Goal: Task Accomplishment & Management: Manage account settings

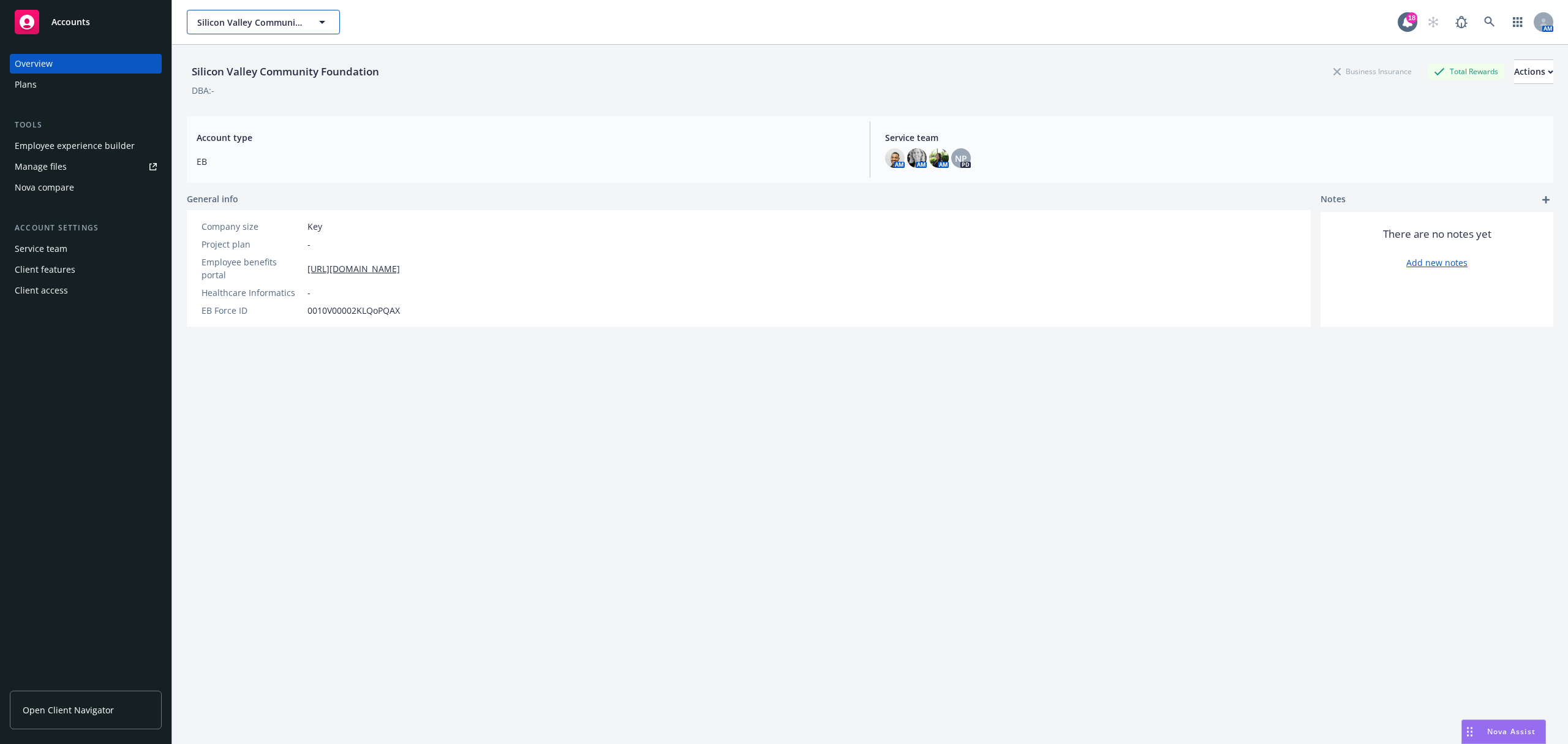
click at [264, 15] on button "Silicon Valley Community Foundation" at bounding box center [263, 22] width 153 height 25
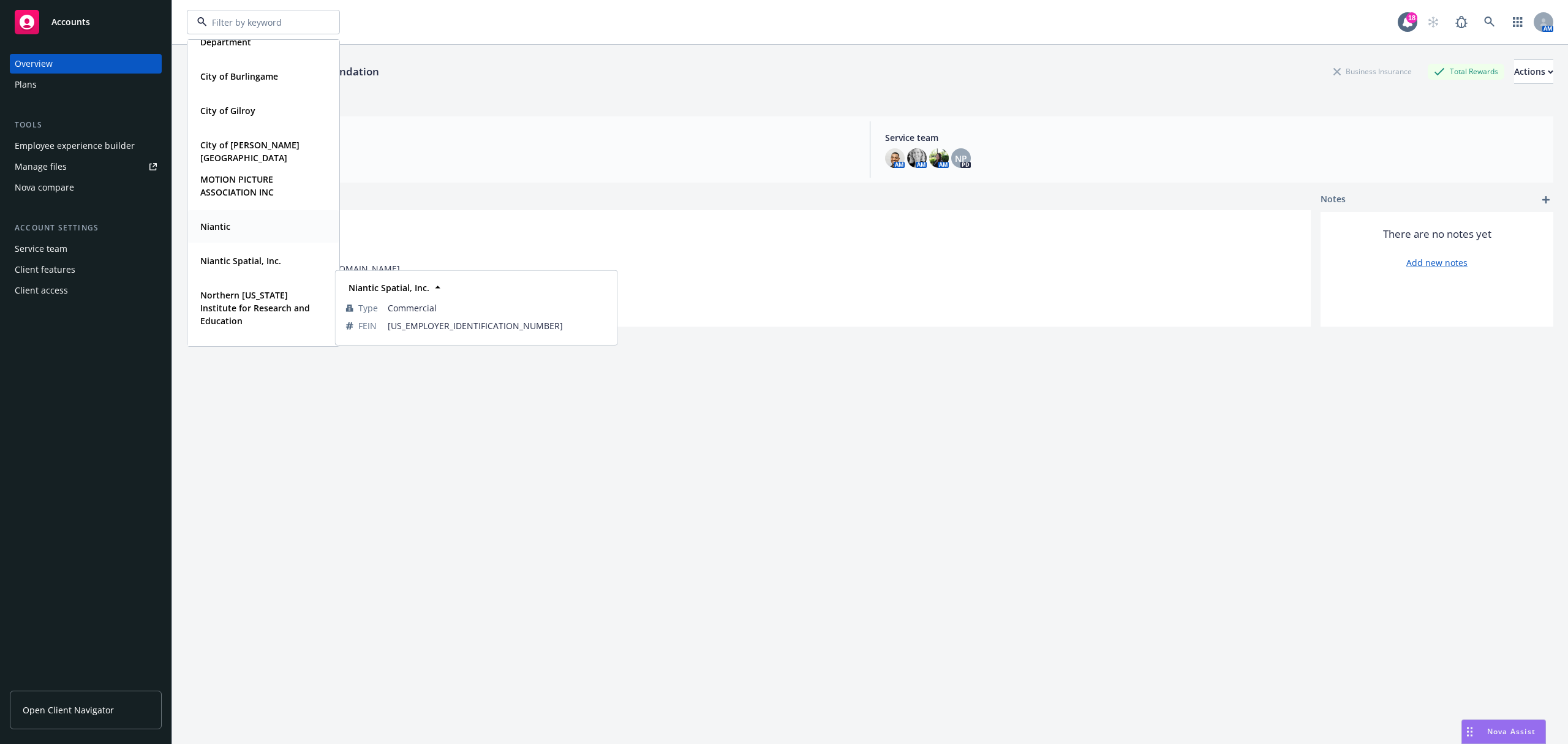
scroll to position [163, 0]
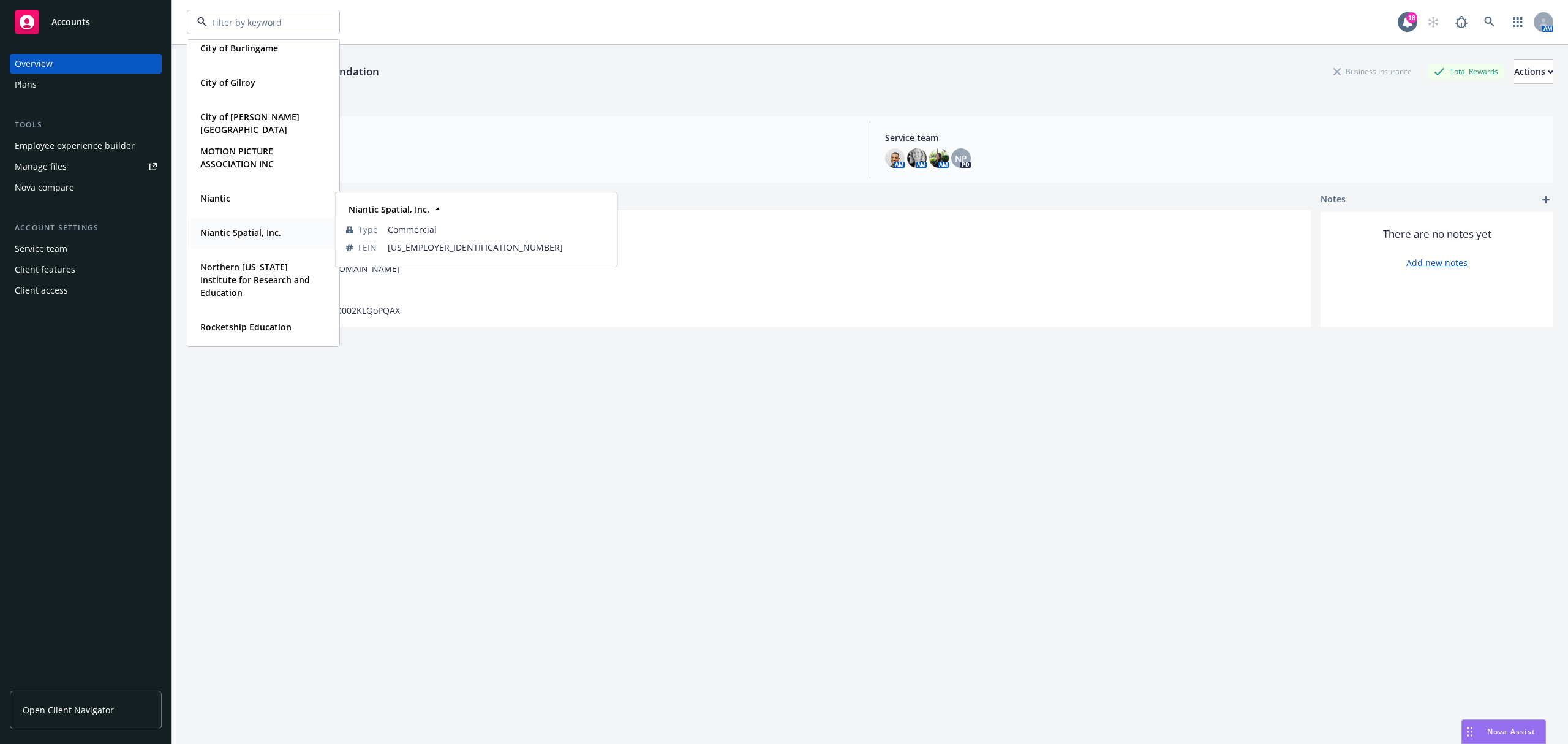
click at [234, 231] on strong "Niantic Spatial, Inc." at bounding box center [240, 233] width 81 height 11
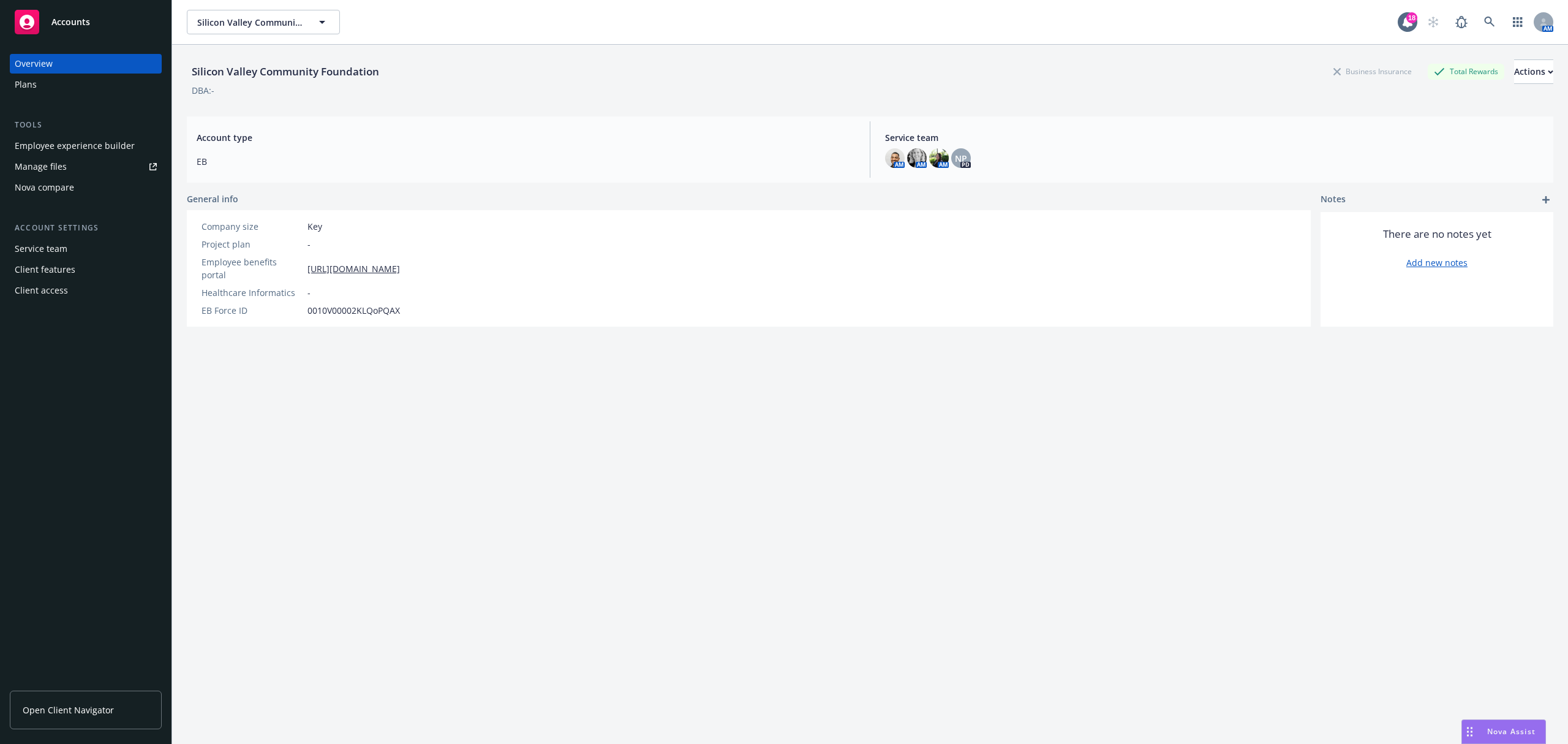
click at [260, 7] on div "Silicon Valley Community Foundation Silicon Valley Community Foundation 18 AM" at bounding box center [870, 22] width 1396 height 44
click at [260, 18] on span "Silicon Valley Community Foundation" at bounding box center [250, 23] width 106 height 13
click at [254, 23] on input "Silicon Valley Community Foundation" at bounding box center [261, 23] width 107 height 13
click at [298, 21] on input "Silicon Valley Community Foundation" at bounding box center [261, 23] width 107 height 13
type input "Silicon Valley Community Foundation"
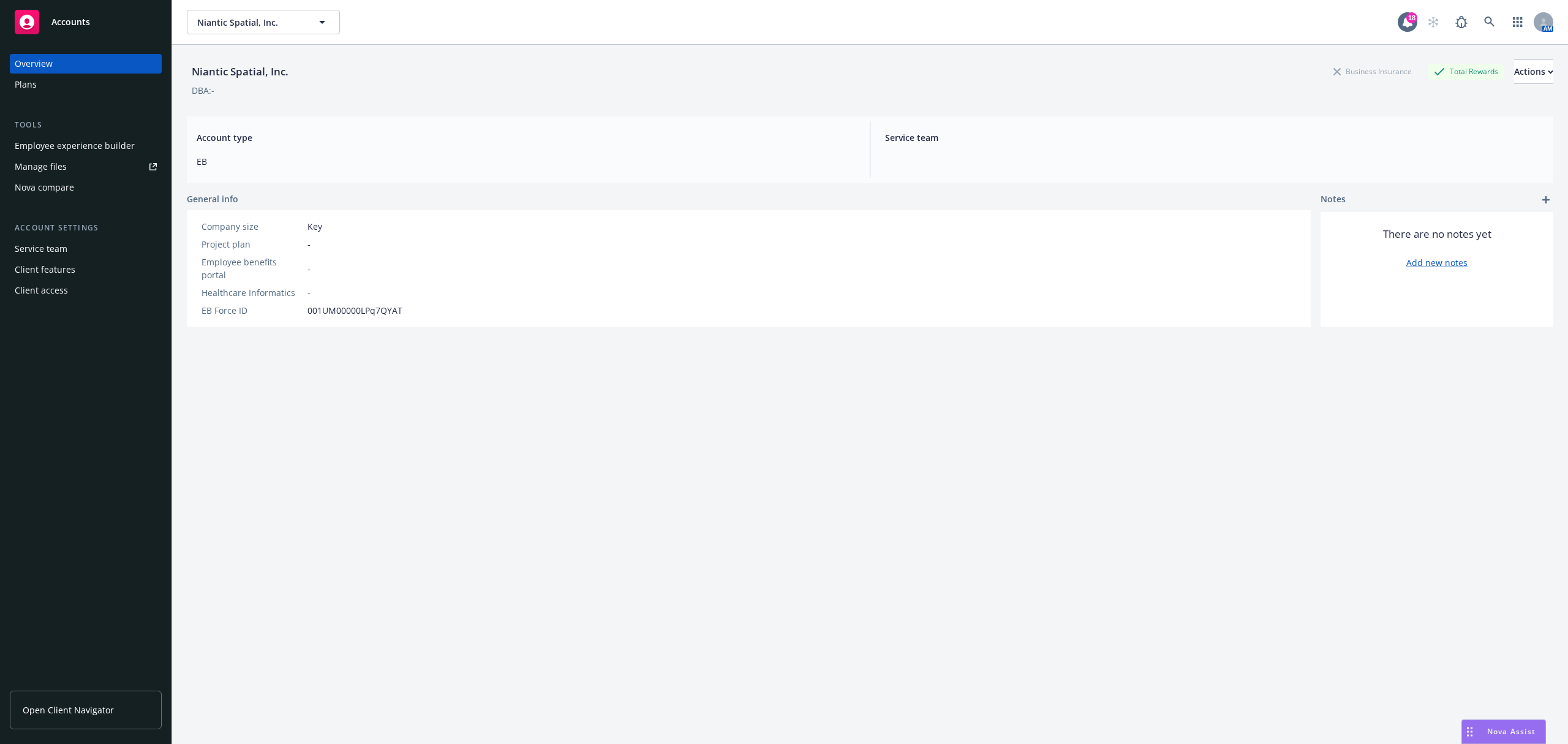
click at [88, 163] on link "Manage files" at bounding box center [86, 167] width 152 height 20
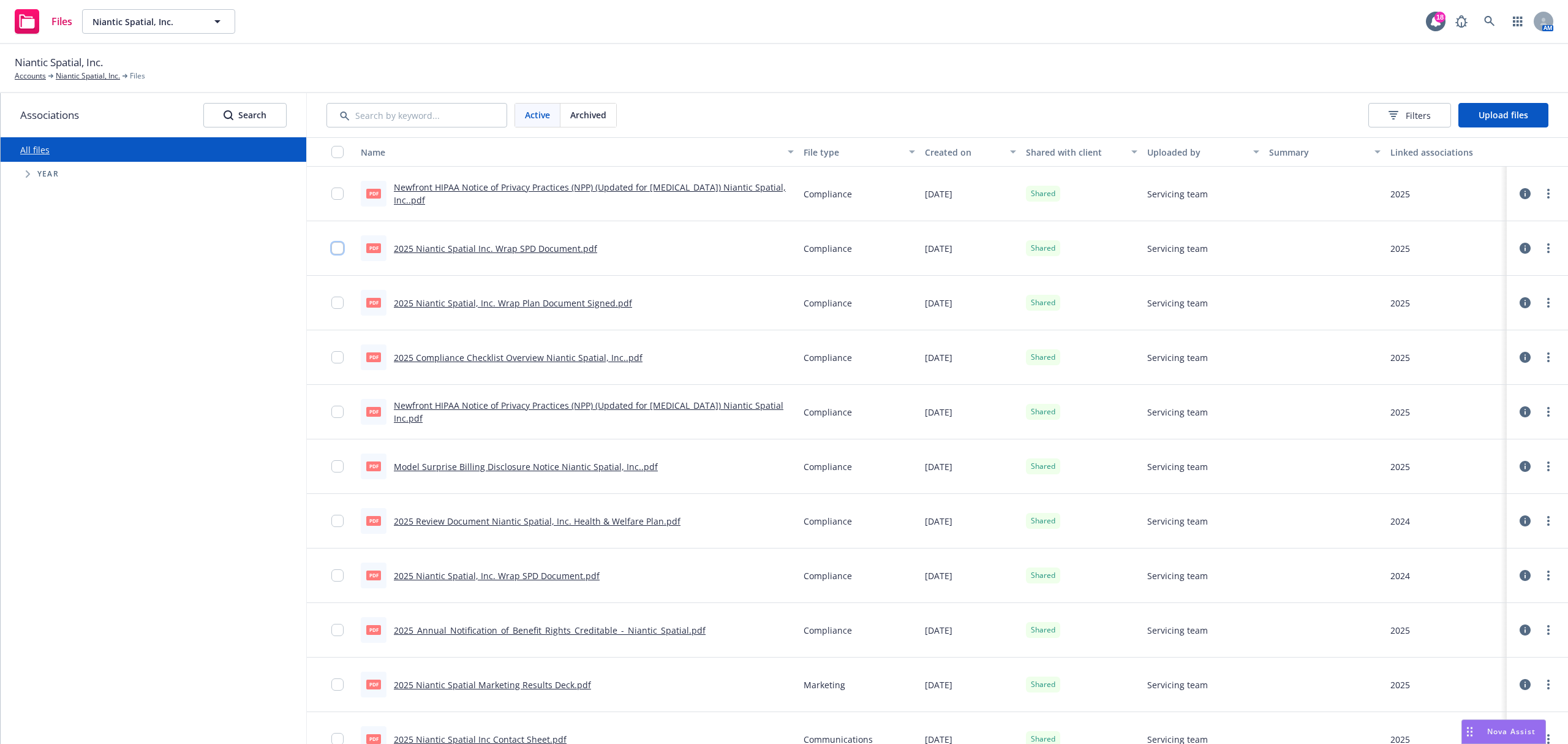
click at [337, 251] on input "checkbox" at bounding box center [337, 248] width 12 height 12
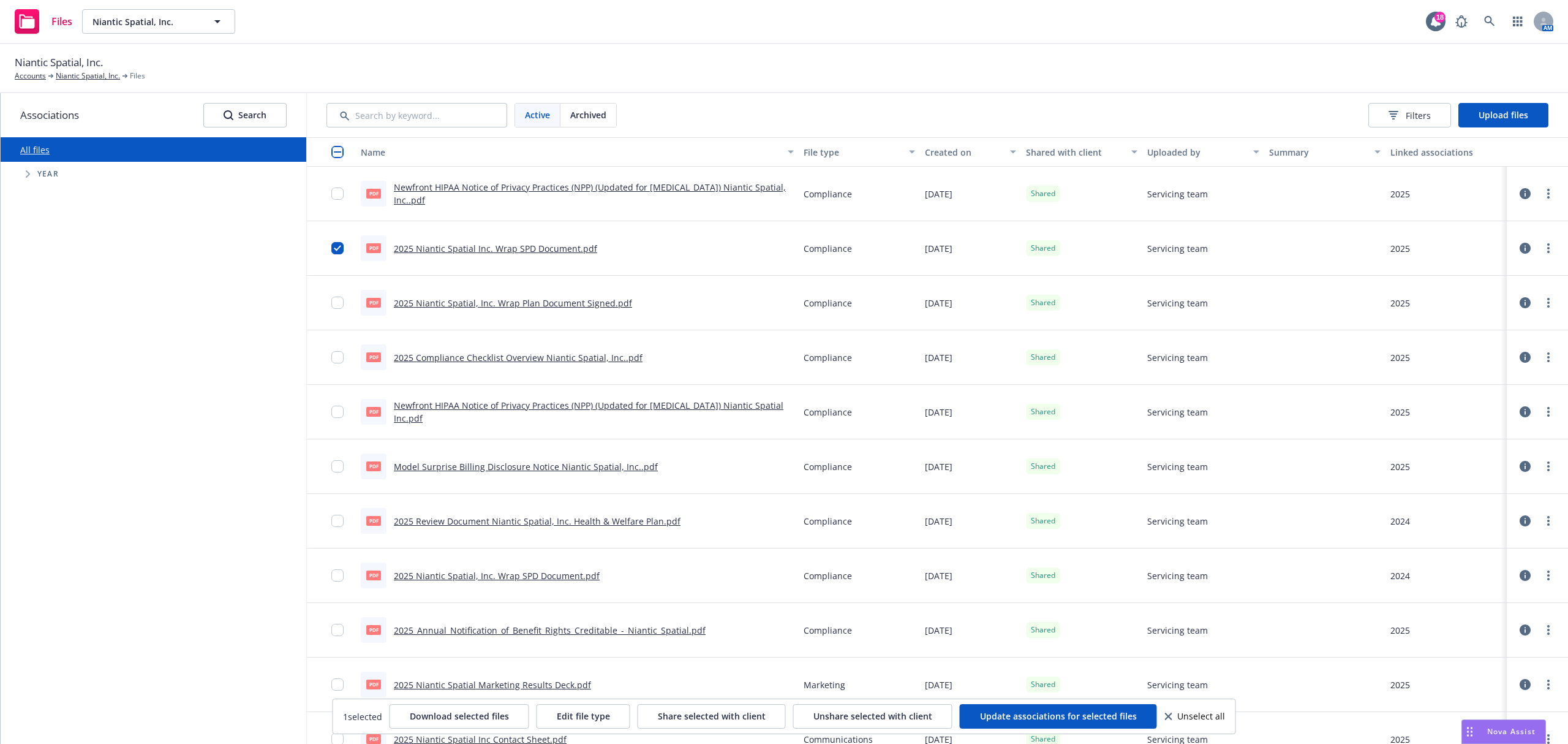
click at [349, 297] on div at bounding box center [341, 302] width 20 height 39
click at [337, 307] on input "checkbox" at bounding box center [337, 302] width 12 height 12
click at [1541, 253] on link "more" at bounding box center [1548, 248] width 15 height 15
click at [1501, 304] on link "Archive" at bounding box center [1482, 298] width 122 height 25
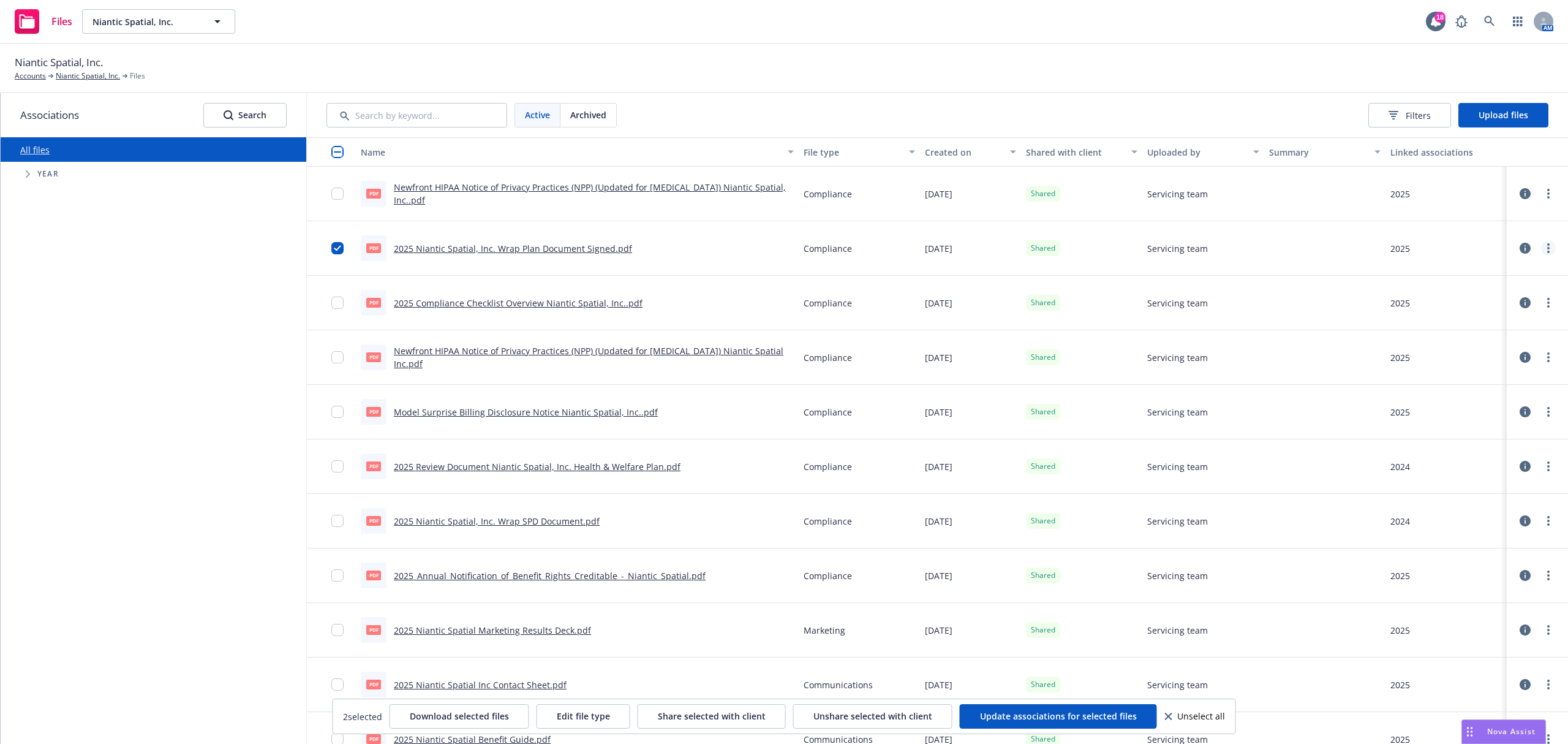
click at [1541, 250] on link "more" at bounding box center [1548, 248] width 15 height 15
click at [1476, 291] on link "Archive" at bounding box center [1482, 298] width 122 height 25
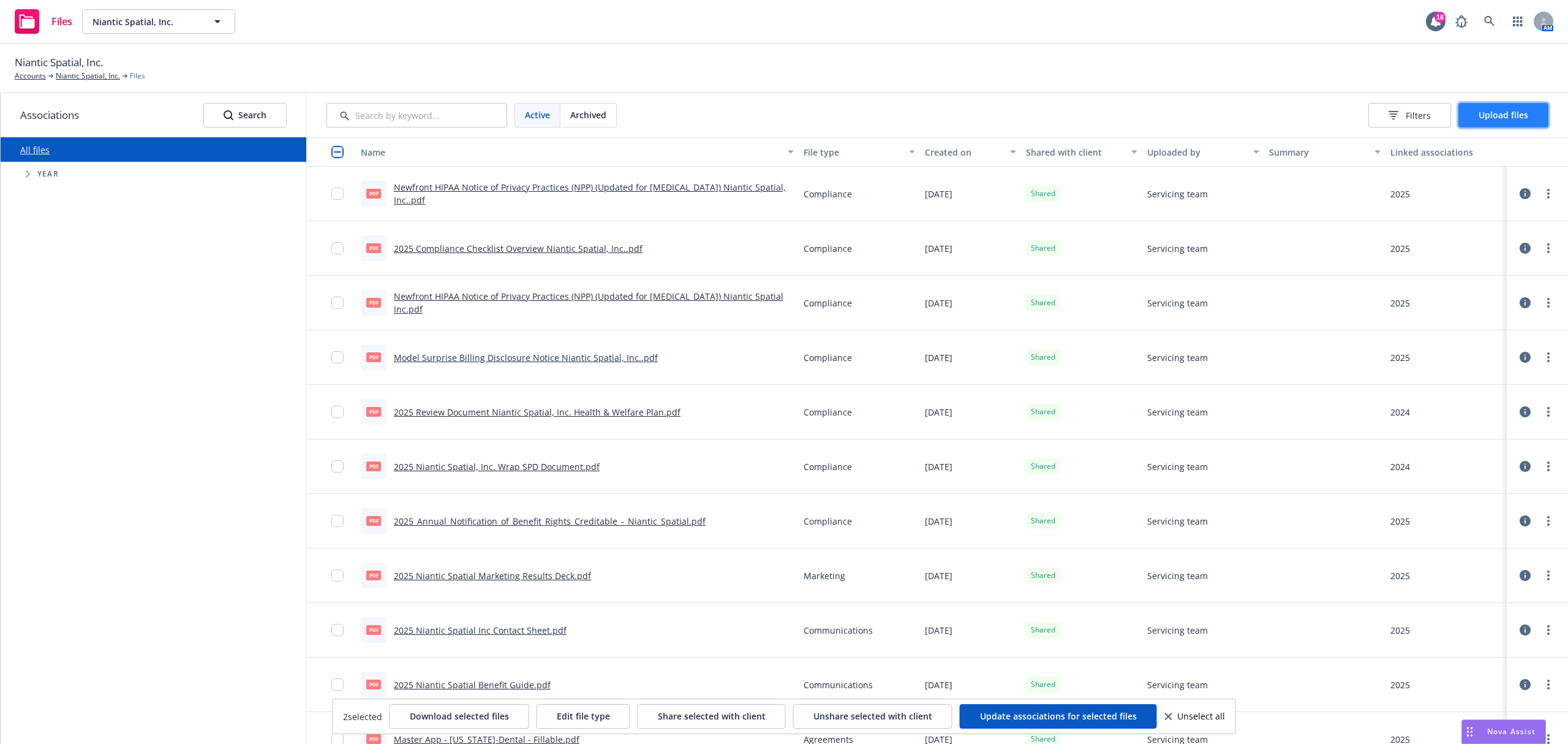
click at [1540, 118] on button "Upload files" at bounding box center [1503, 115] width 90 height 25
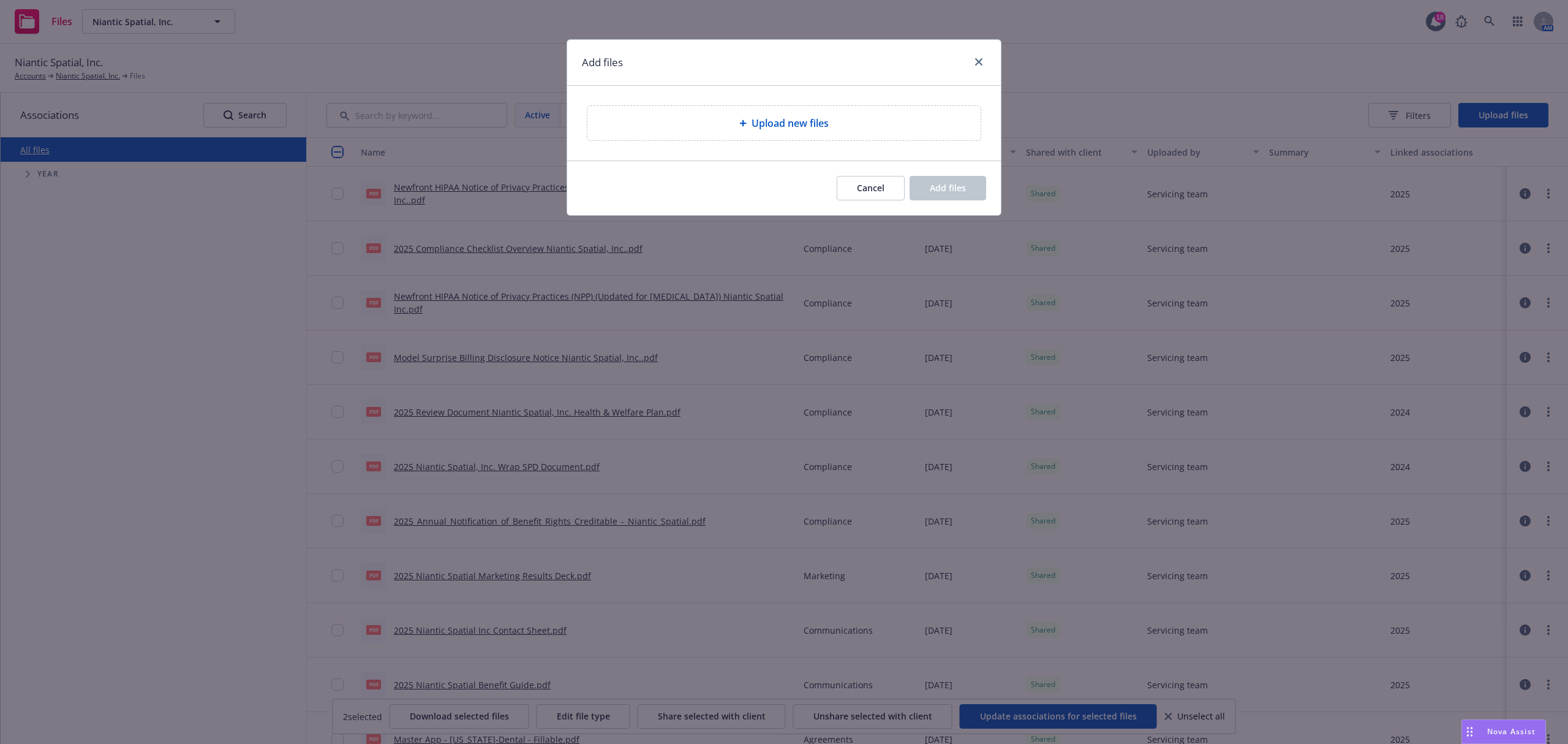
click at [753, 128] on span "Upload new files" at bounding box center [790, 123] width 77 height 15
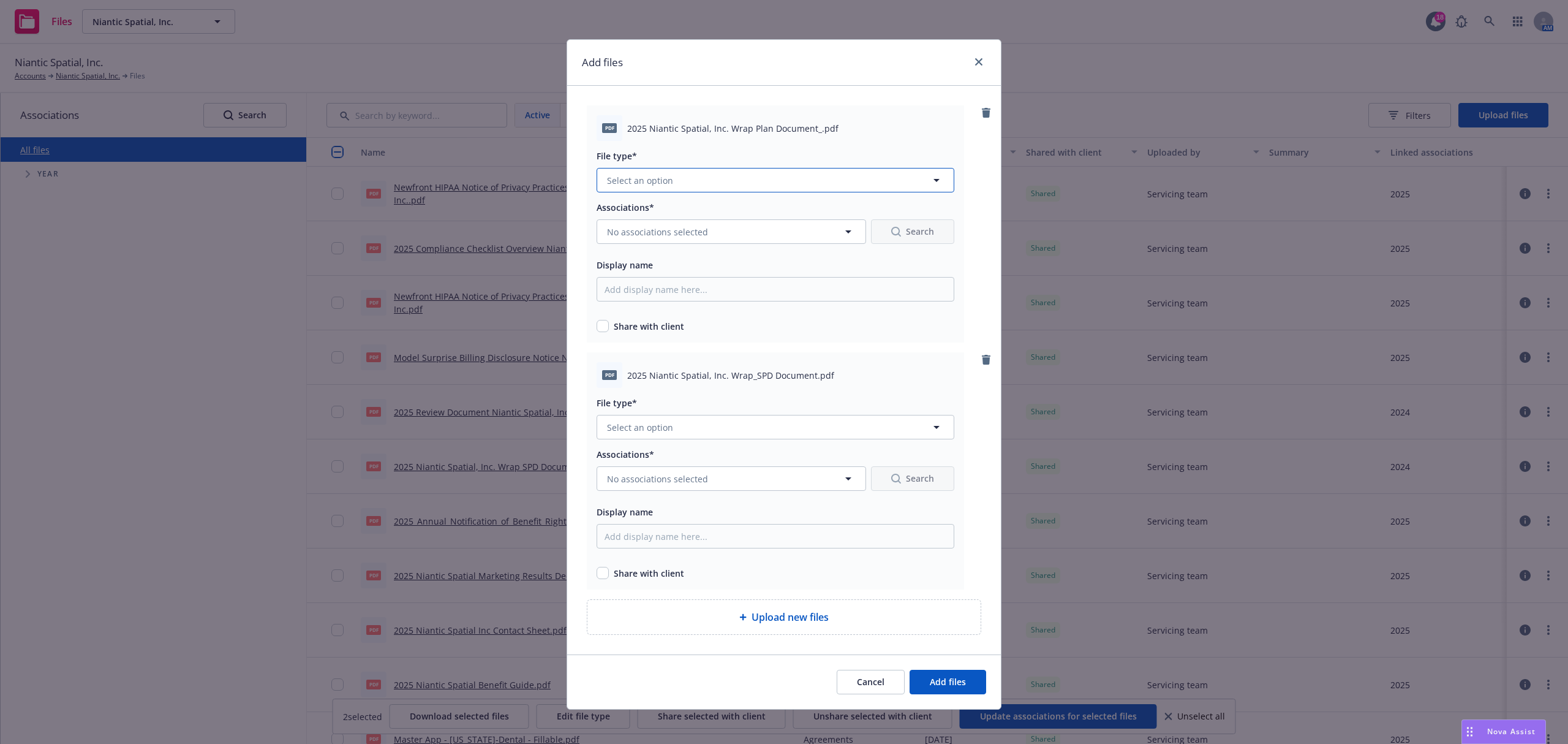
click at [689, 174] on button "Select an option" at bounding box center [776, 180] width 358 height 25
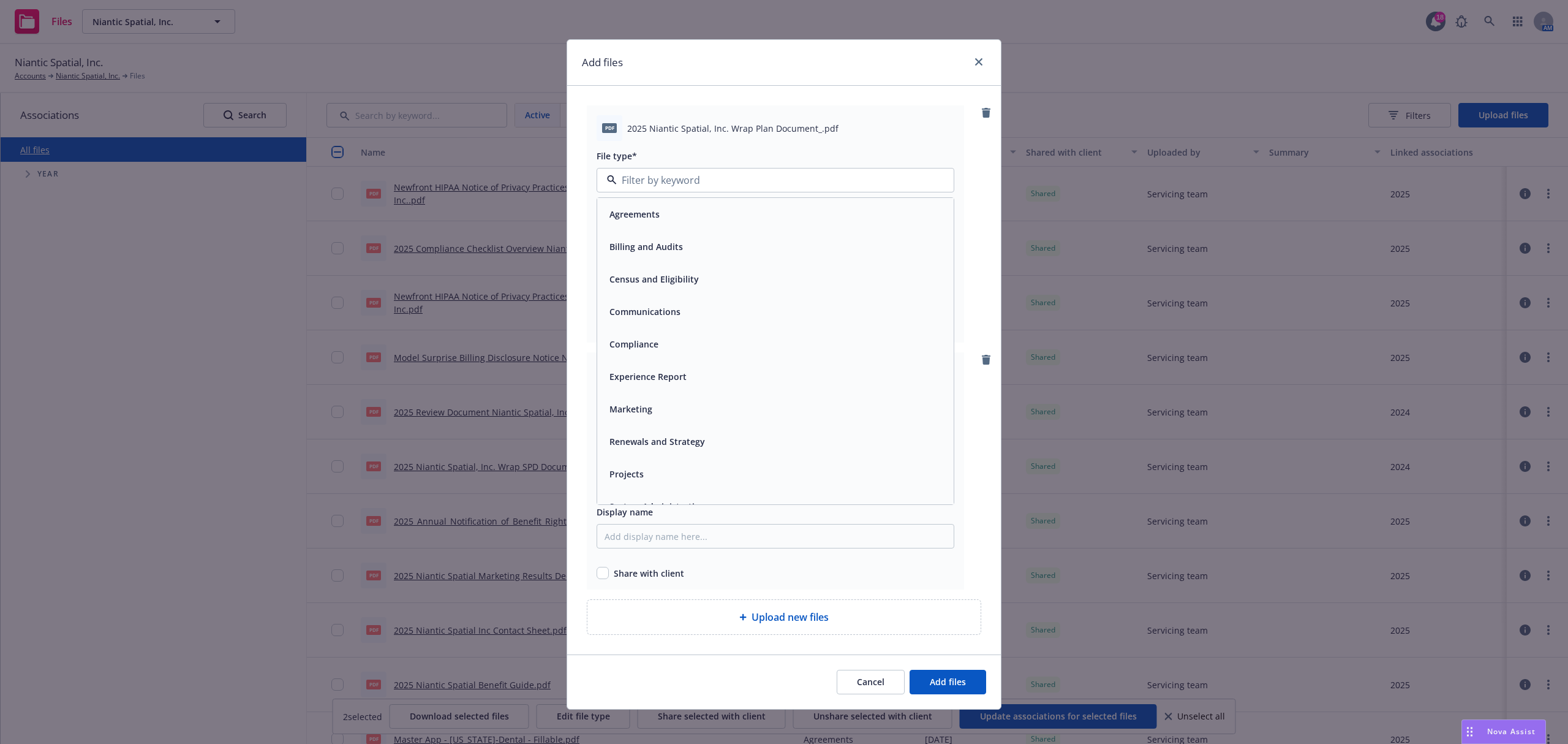
click at [660, 341] on div "Compliance" at bounding box center [775, 344] width 341 height 18
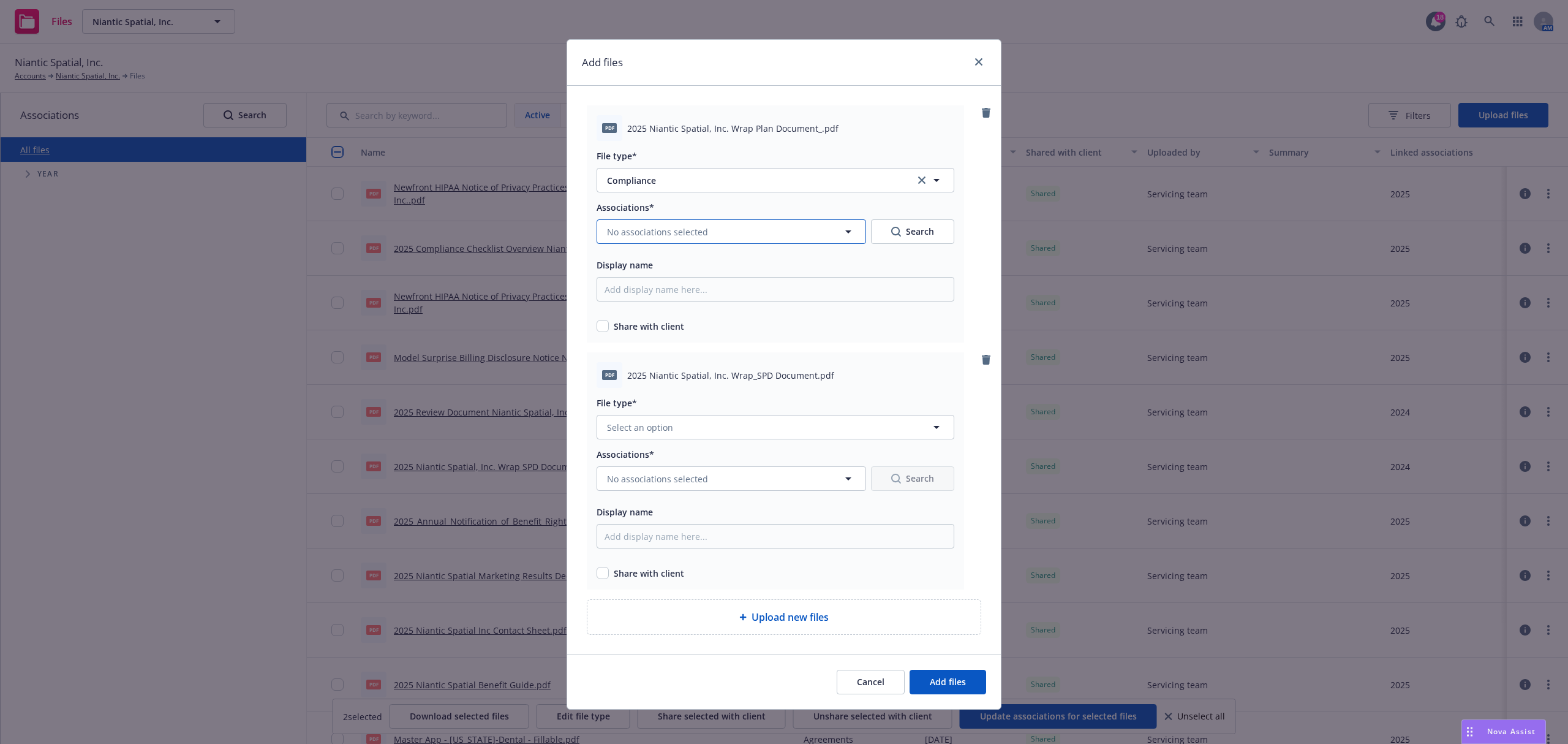
click at [667, 234] on span "No associations selected" at bounding box center [657, 232] width 101 height 13
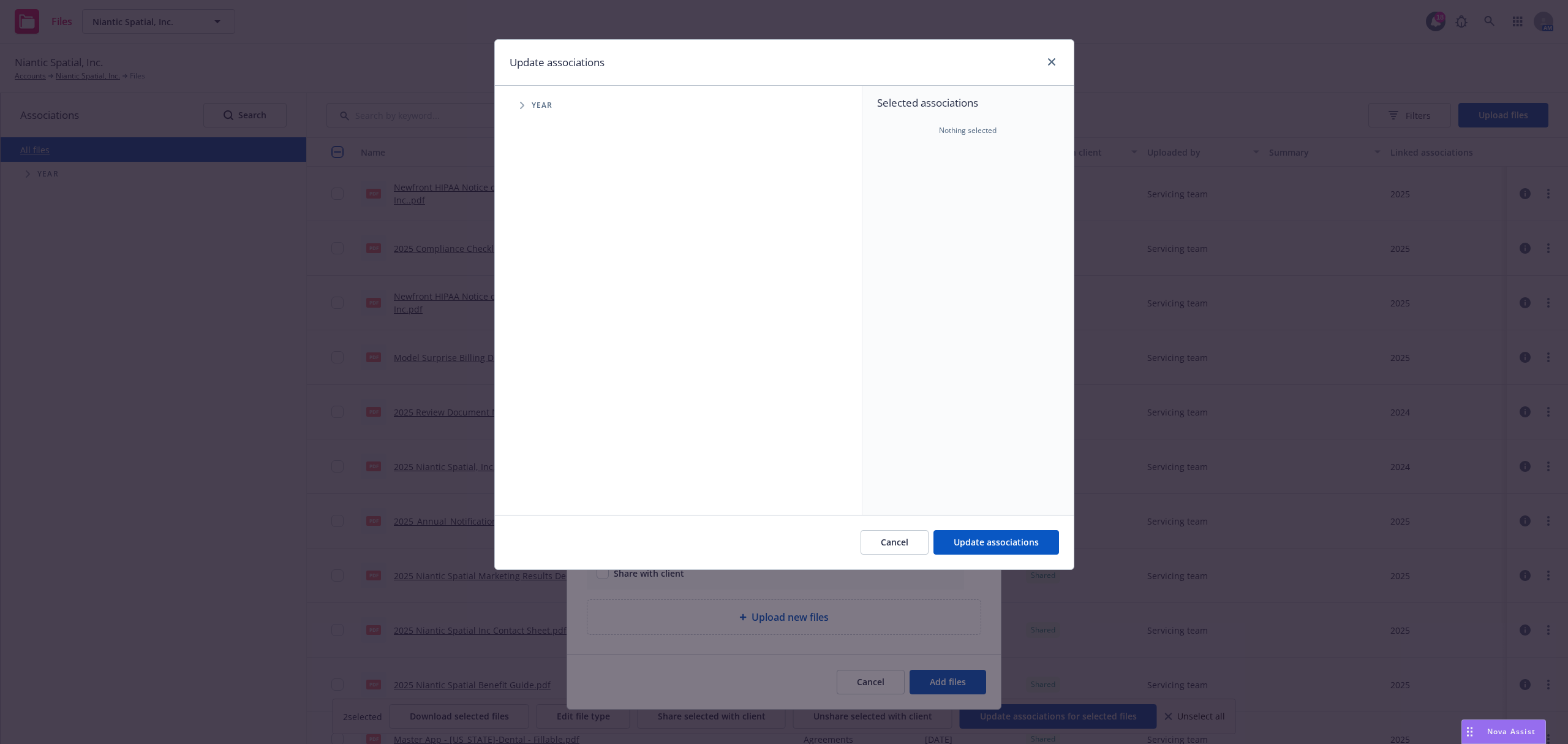
click at [537, 106] on span "Year" at bounding box center [542, 105] width 21 height 7
click at [520, 108] on span "Tree Example" at bounding box center [522, 105] width 20 height 20
click at [549, 277] on input "Tree Example" at bounding box center [553, 273] width 12 height 12
checkbox input "true"
click at [978, 550] on button "Update associations" at bounding box center [996, 542] width 126 height 25
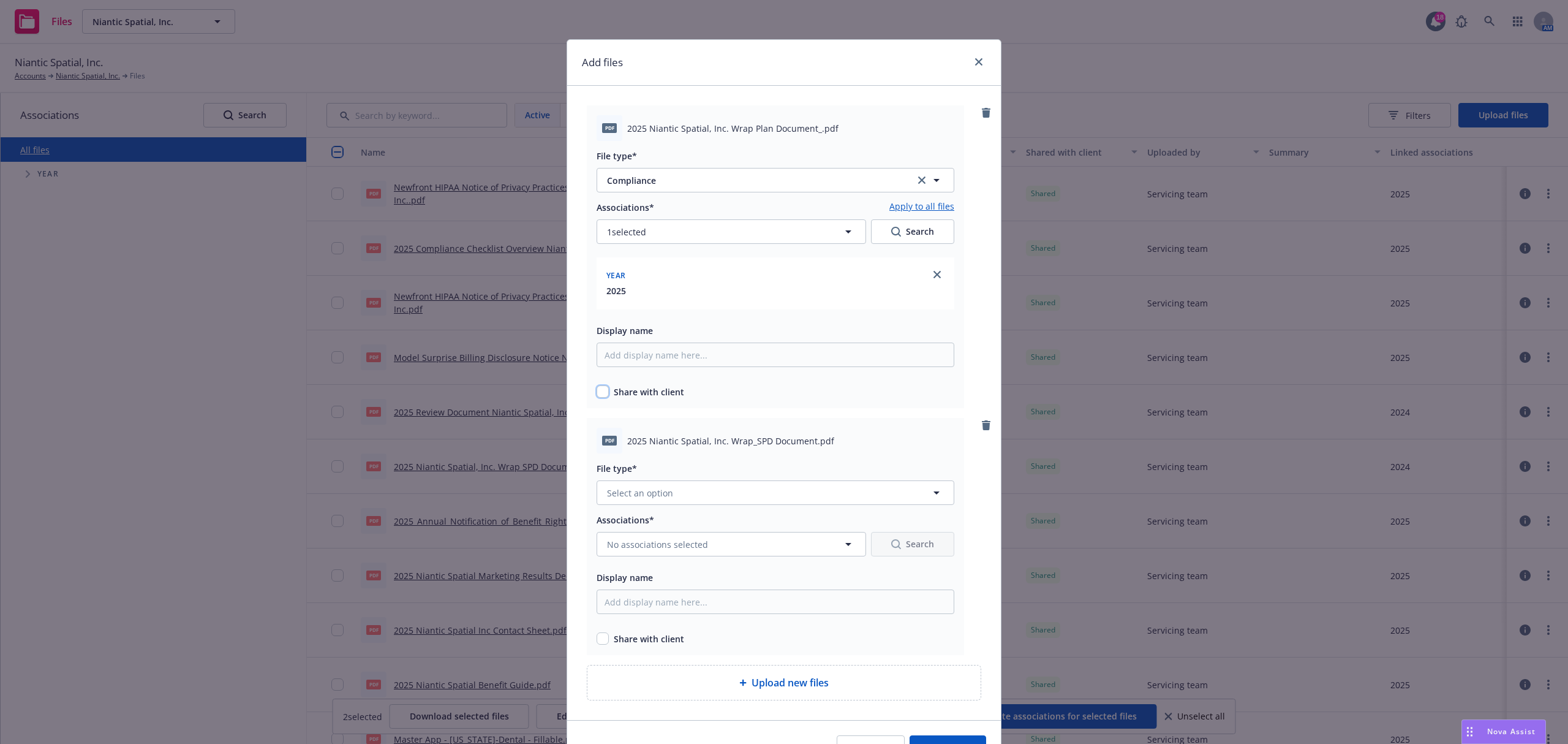
click at [599, 396] on input "checkbox" at bounding box center [602, 391] width 12 height 12
checkbox input "true"
click at [648, 498] on span "Select an option" at bounding box center [640, 493] width 66 height 13
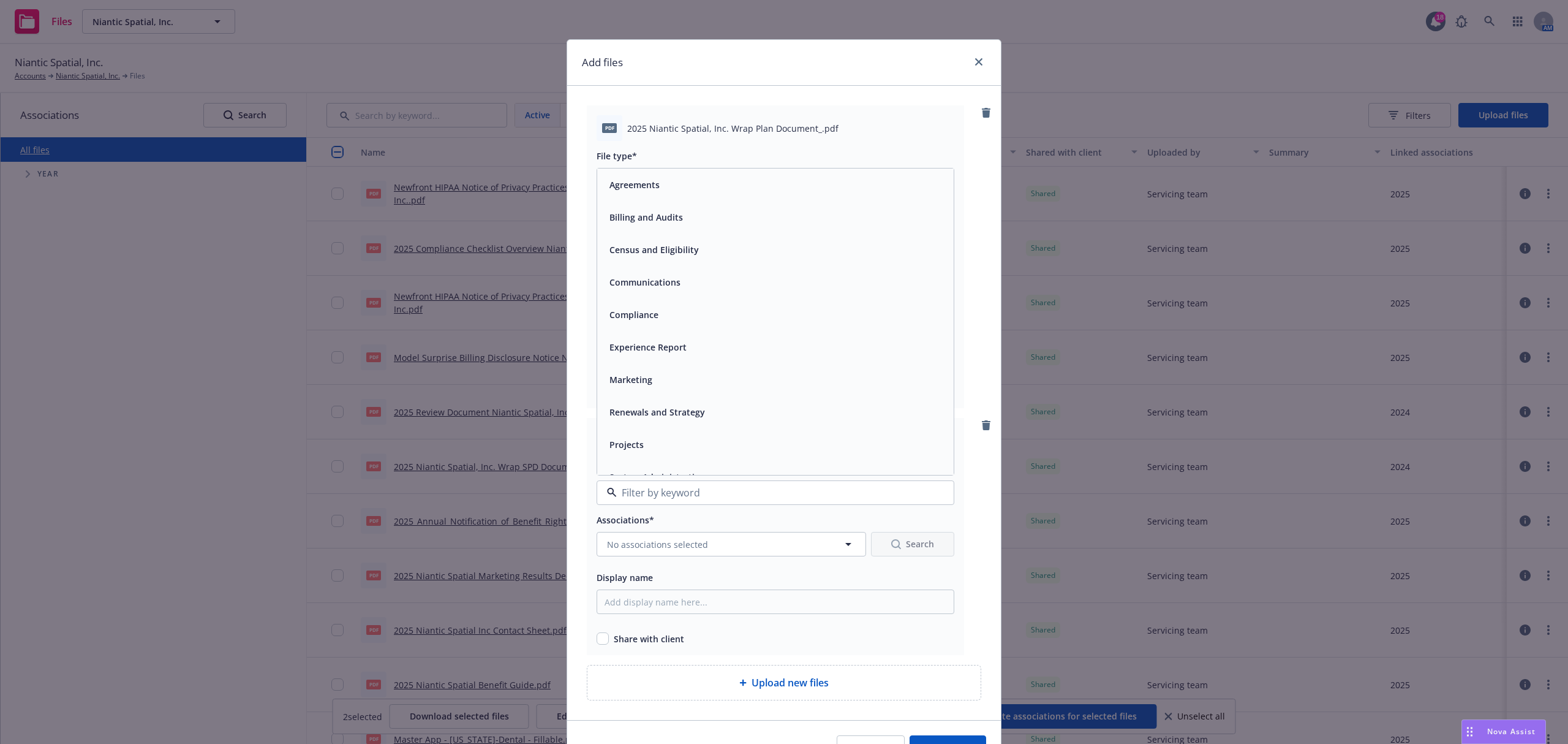
click at [645, 319] on span "Compliance" at bounding box center [633, 315] width 49 height 13
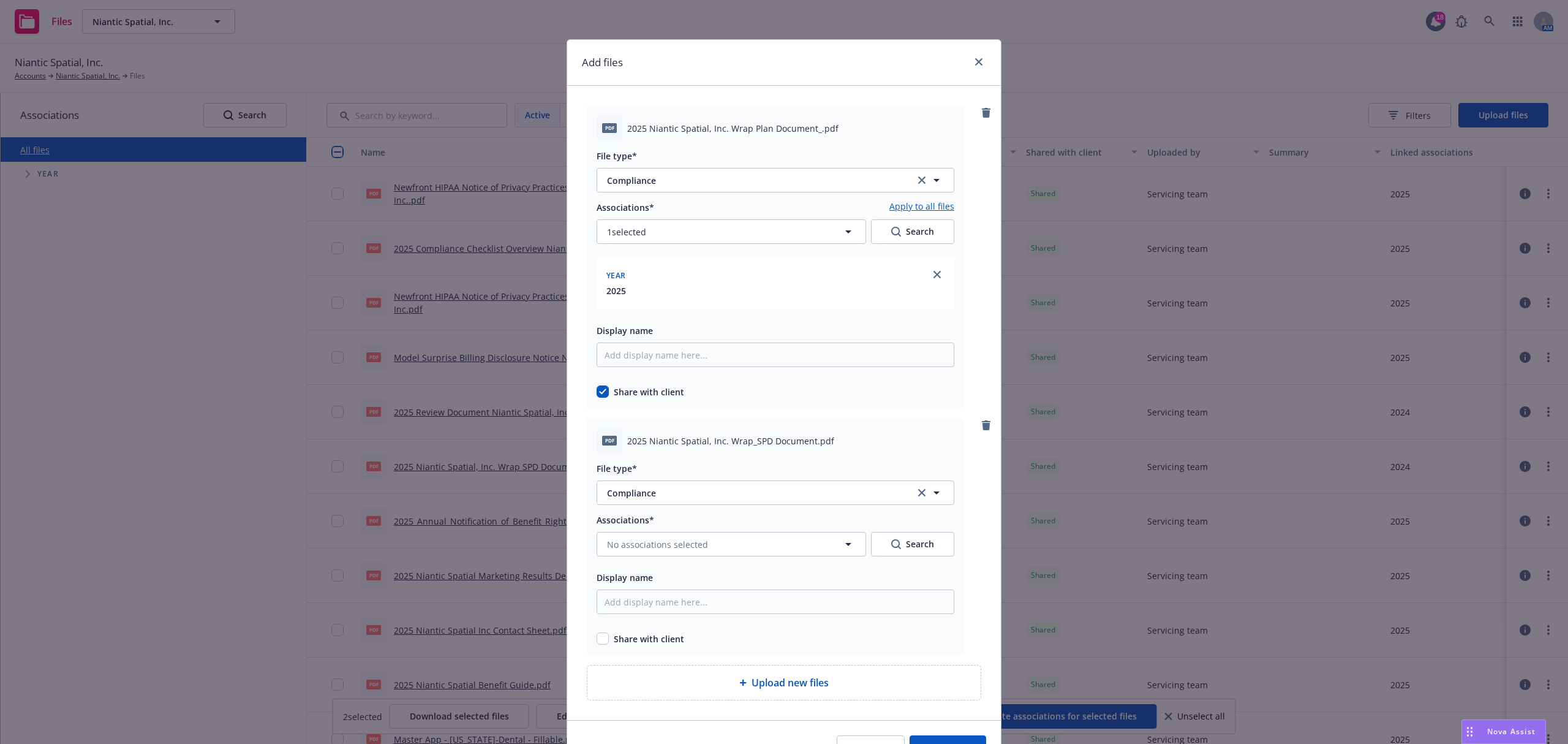
click at [660, 560] on div "Associations* No associations selected Search Display name Share with client" at bounding box center [776, 579] width 358 height 133
click at [660, 557] on div "Associations* No associations selected Search Display name Share with client" at bounding box center [776, 579] width 358 height 133
click at [665, 547] on span "No associations selected" at bounding box center [657, 545] width 101 height 13
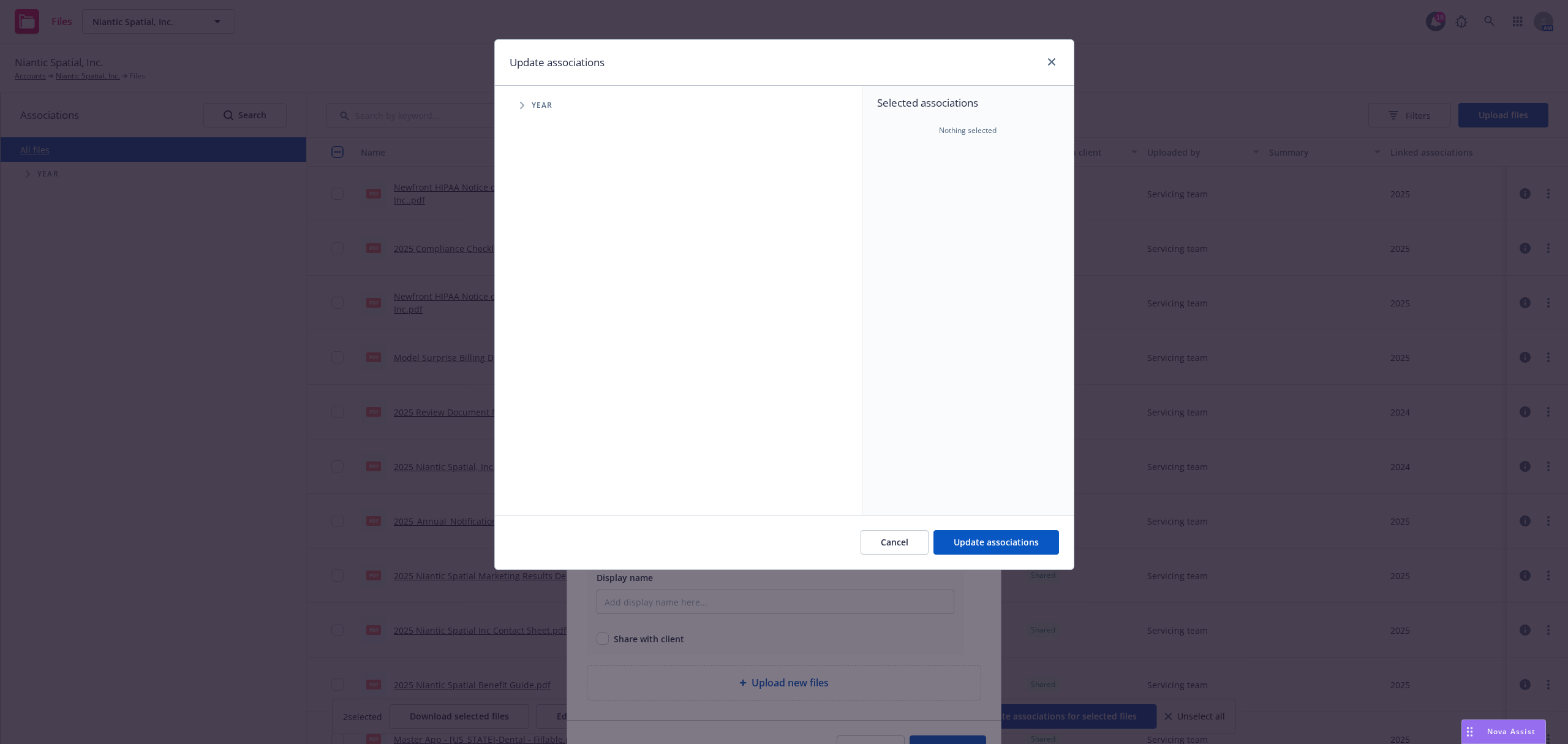
click at [522, 105] on icon "Tree Example" at bounding box center [522, 105] width 5 height 7
click at [549, 273] on input "Tree Example" at bounding box center [553, 273] width 12 height 12
checkbox input "true"
click at [976, 547] on span "Update associations" at bounding box center [996, 542] width 85 height 11
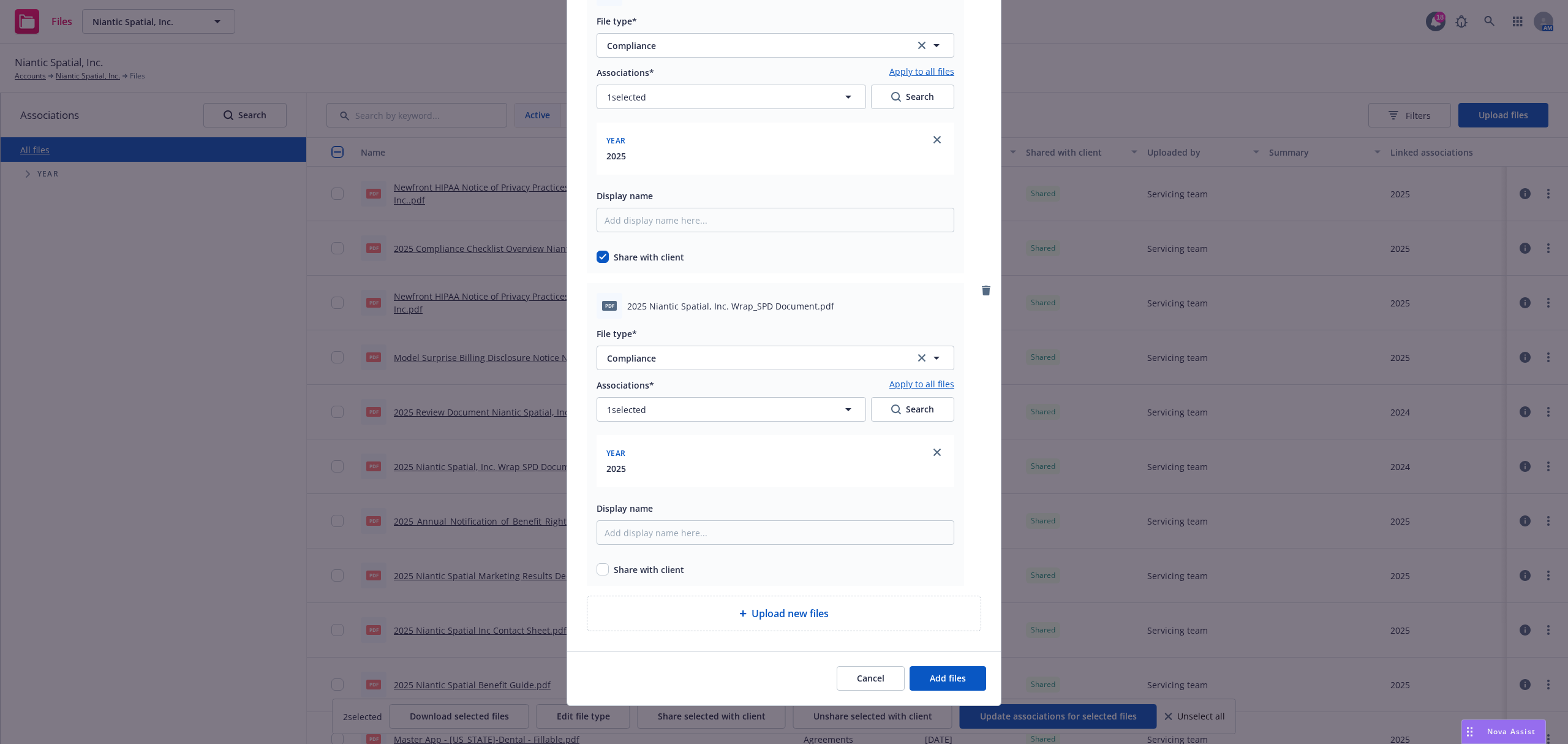
scroll to position [137, 0]
click at [599, 567] on input "checkbox" at bounding box center [602, 568] width 12 height 12
checkbox input "true"
click at [930, 680] on span "Add files" at bounding box center [947, 677] width 36 height 11
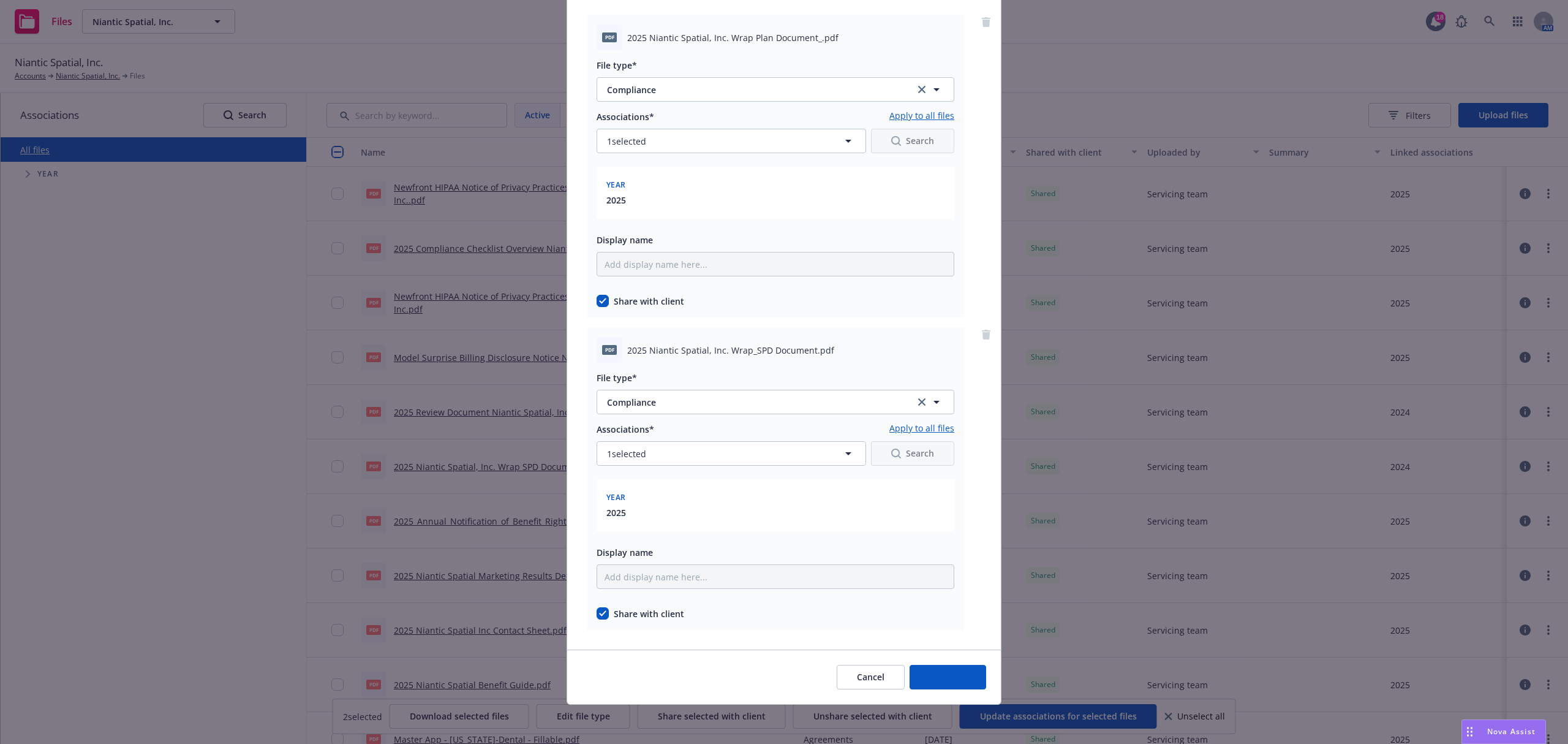
scroll to position [91, 0]
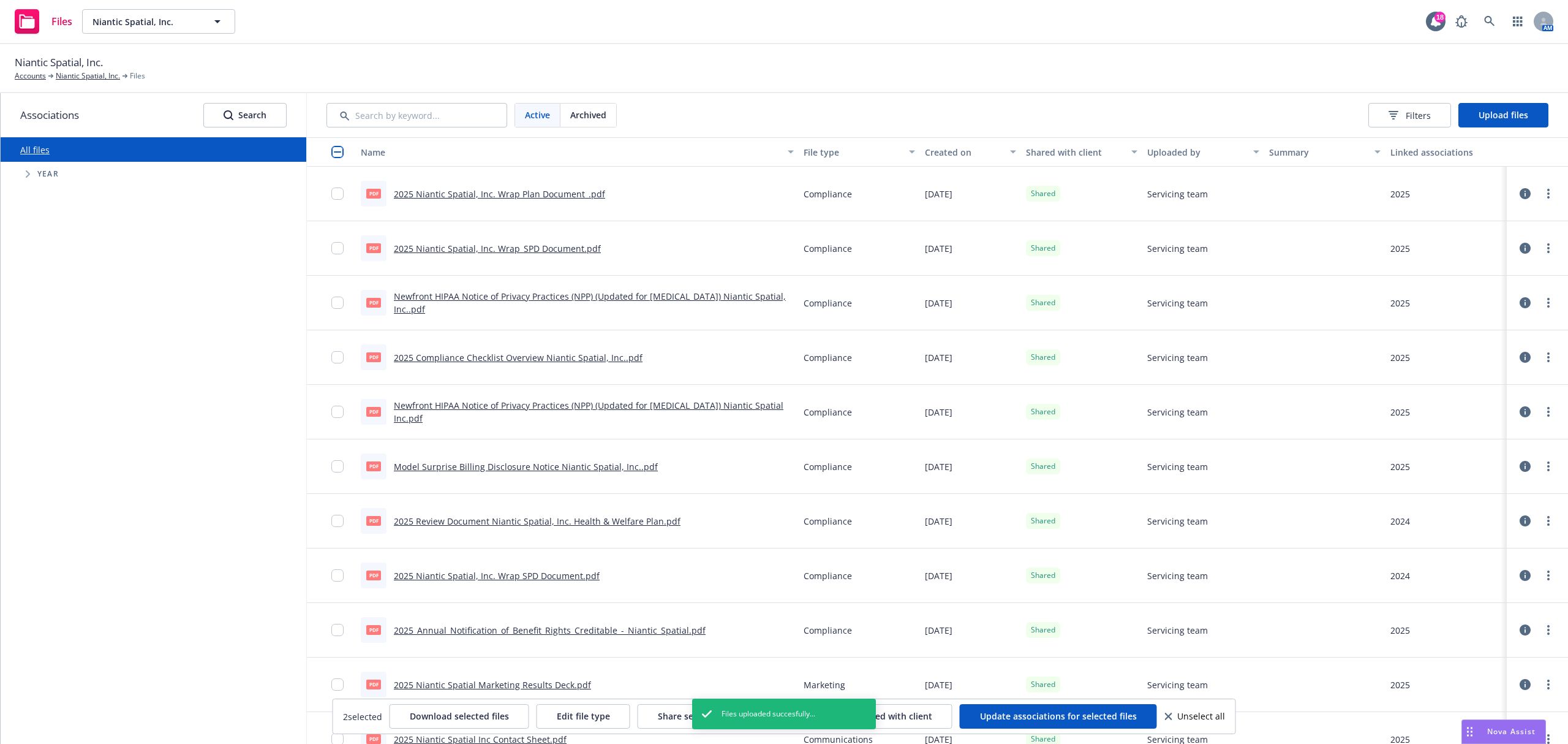
click at [548, 192] on link "2025 Niantic Spatial, Inc. Wrap Plan Document_.pdf" at bounding box center [499, 194] width 211 height 11
click at [537, 245] on link "2025 Niantic Spatial, Inc. Wrap_SPD Document.pdf" at bounding box center [497, 248] width 207 height 11
